Goal: Task Accomplishment & Management: Manage account settings

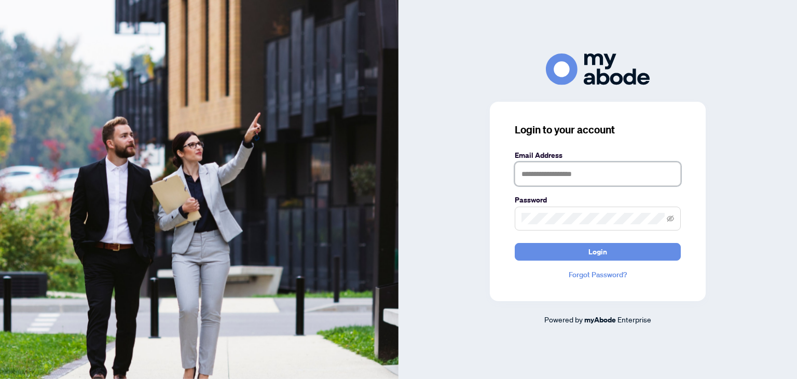
click at [584, 177] on input "text" at bounding box center [598, 174] width 166 height 24
type input "**********"
click at [515, 243] on button "Login" at bounding box center [598, 252] width 166 height 18
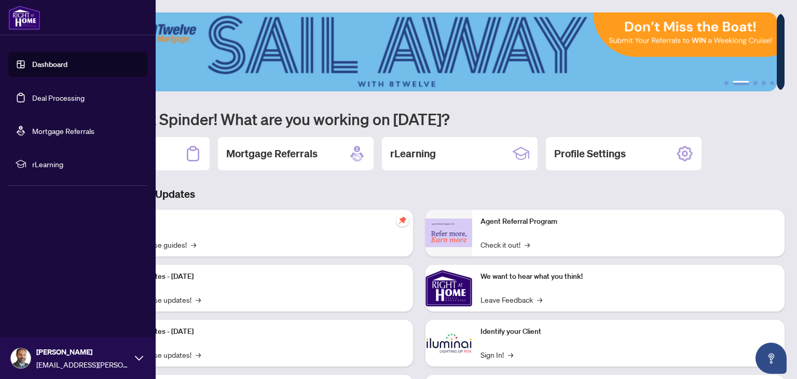
click at [44, 96] on link "Deal Processing" at bounding box center [58, 97] width 52 height 9
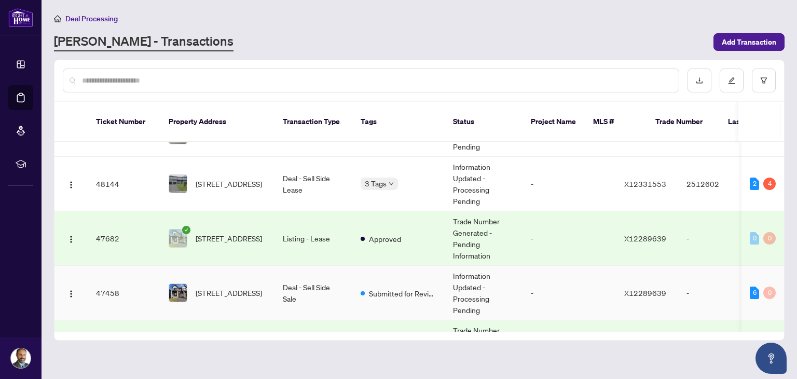
scroll to position [29, 0]
click at [240, 233] on span "[STREET_ADDRESS]" at bounding box center [229, 237] width 66 height 11
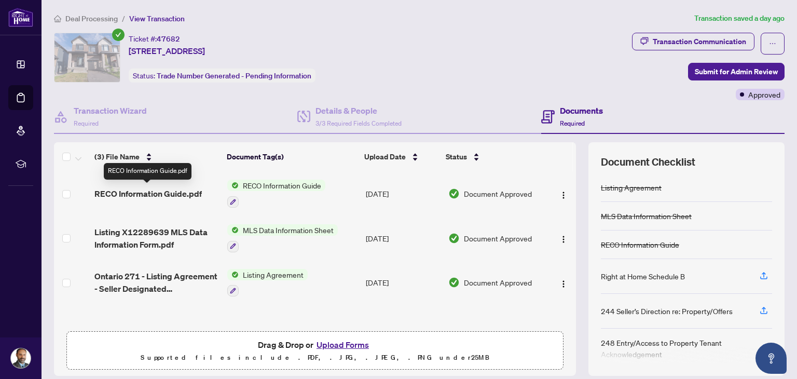
click at [171, 188] on span "RECO Information Guide.pdf" at bounding box center [147, 193] width 107 height 12
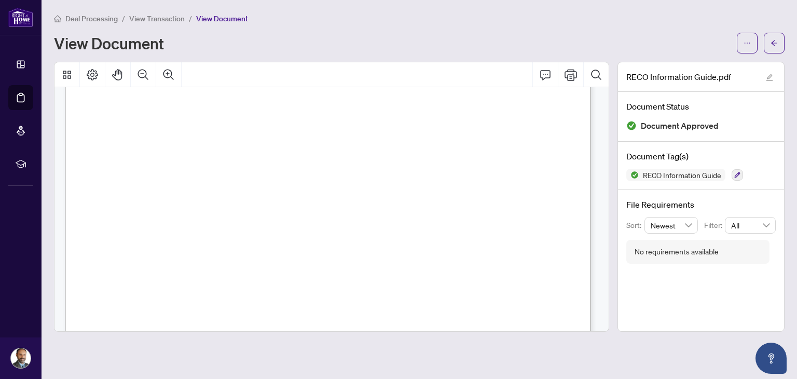
scroll to position [8479, 0]
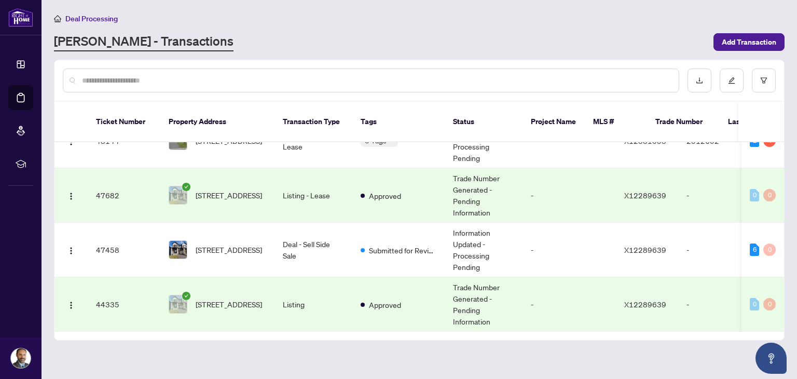
scroll to position [74, 0]
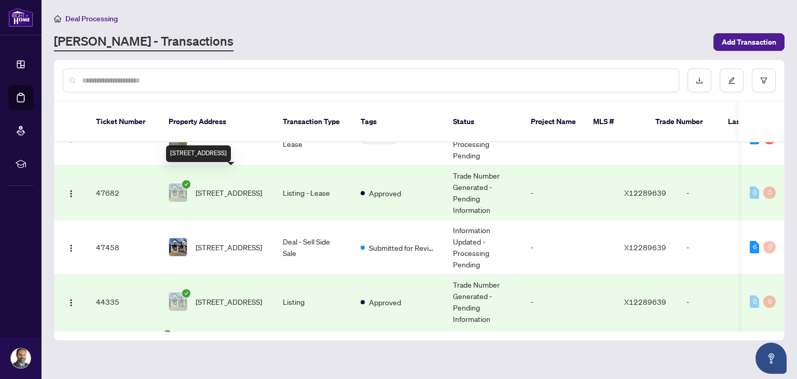
click at [235, 187] on span "[STREET_ADDRESS]" at bounding box center [229, 192] width 66 height 11
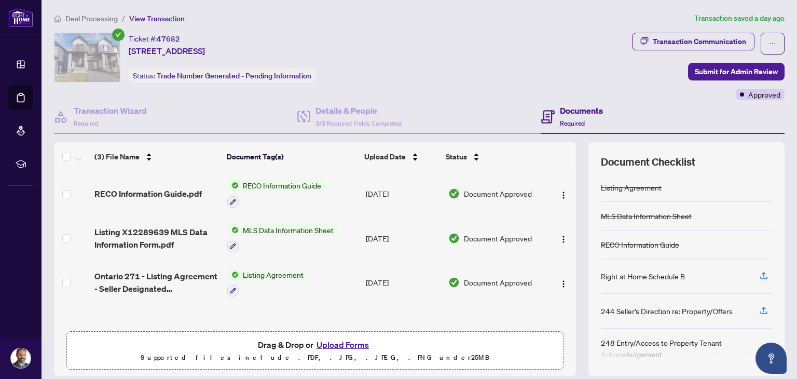
scroll to position [19, 0]
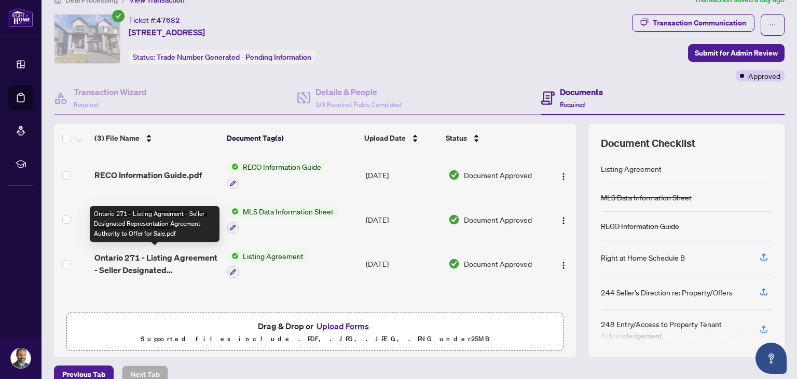
click at [160, 263] on span "Ontario 271 - Listing Agreement - Seller Designated Representation Agreement - …" at bounding box center [156, 263] width 125 height 25
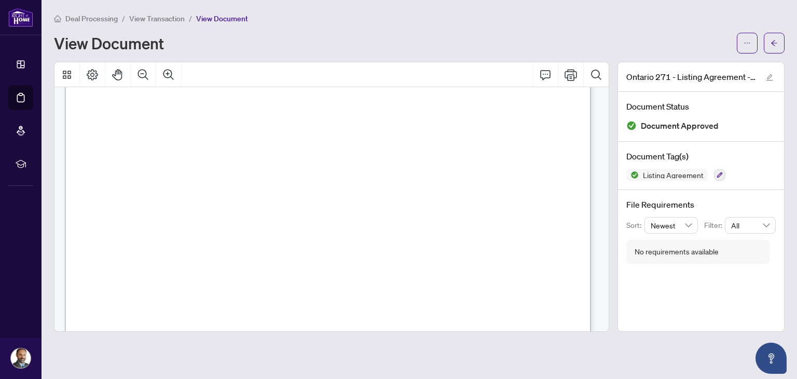
scroll to position [264, 0]
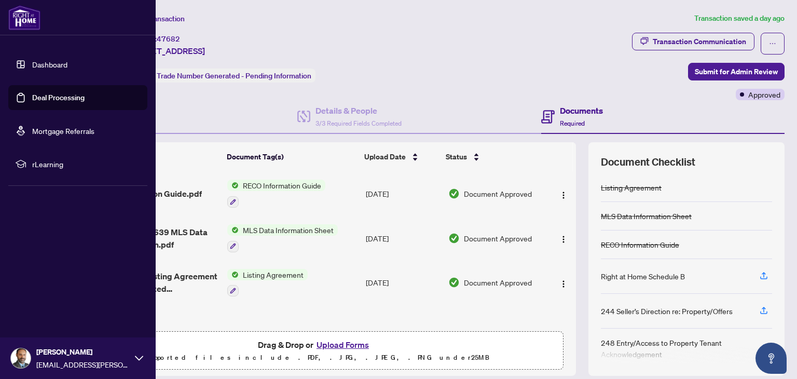
click at [33, 63] on link "Dashboard" at bounding box center [49, 64] width 35 height 9
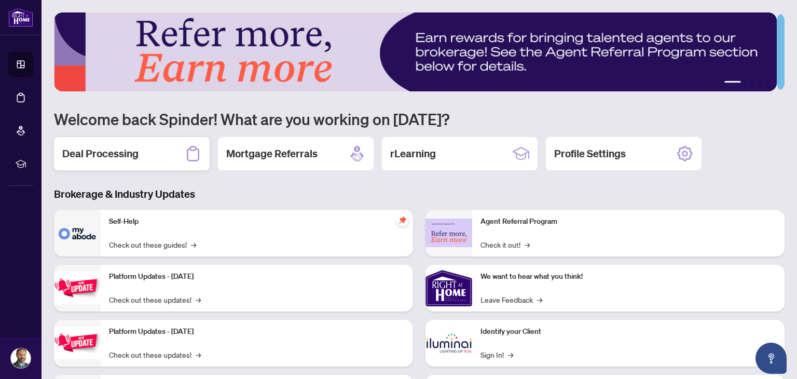
click at [87, 154] on h2 "Deal Processing" at bounding box center [100, 153] width 76 height 15
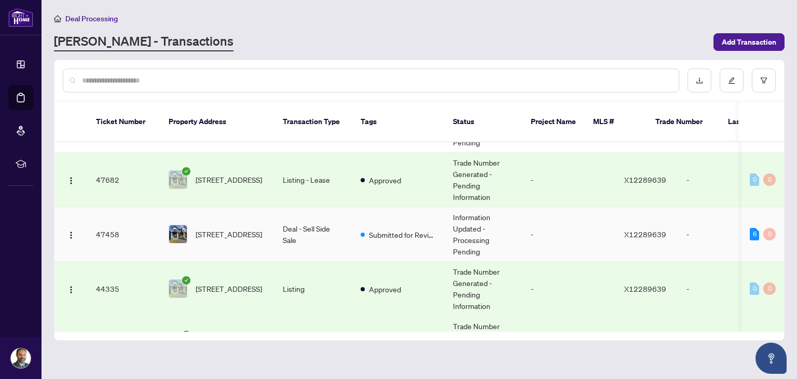
scroll to position [87, 0]
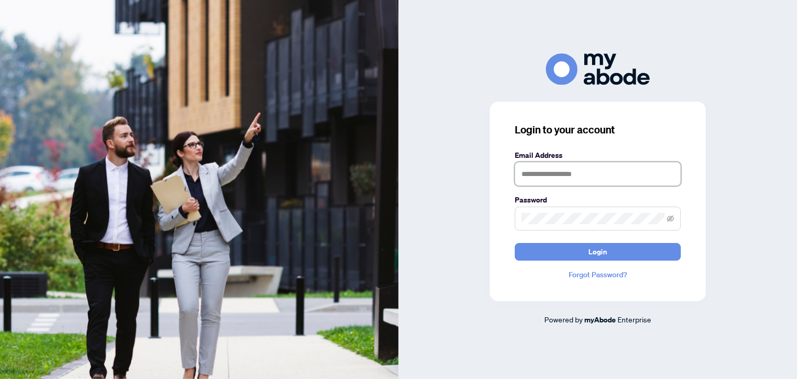
click at [524, 173] on input "text" at bounding box center [598, 174] width 166 height 24
type input "**********"
click at [515, 243] on button "Login" at bounding box center [598, 252] width 166 height 18
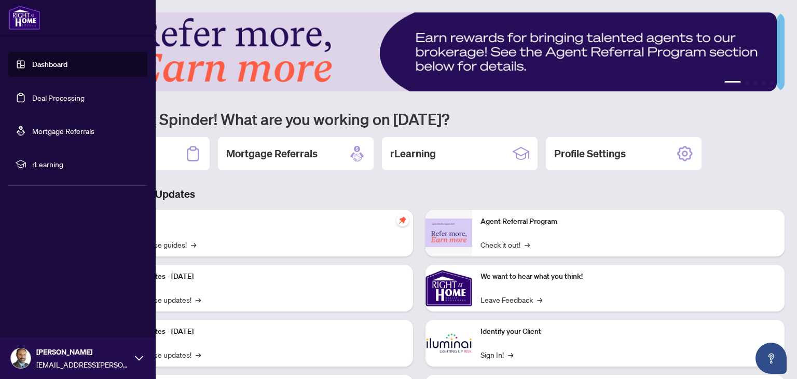
click at [44, 67] on link "Dashboard" at bounding box center [49, 64] width 35 height 9
click at [56, 102] on link "Deal Processing" at bounding box center [58, 97] width 52 height 9
